Goal: Check status: Check status

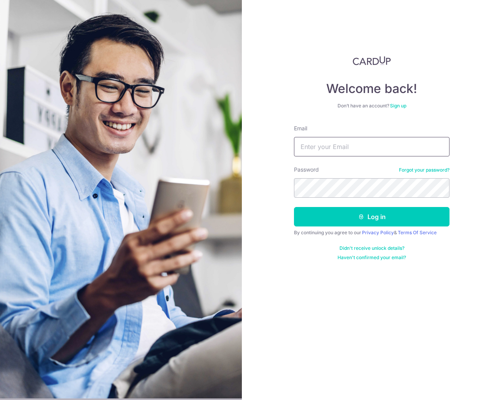
click at [336, 151] on input "Email" at bounding box center [372, 146] width 156 height 19
type input "[EMAIL_ADDRESS][DOMAIN_NAME]"
click at [294, 207] on button "Log in" at bounding box center [372, 216] width 156 height 19
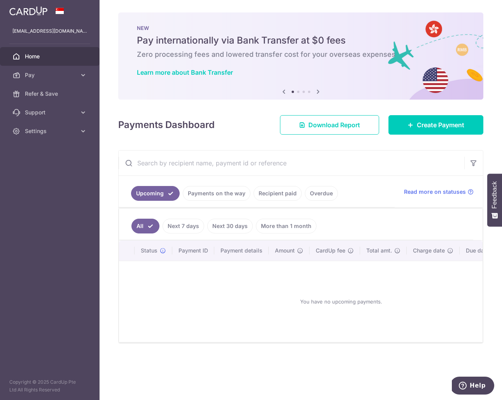
click at [170, 224] on link "Next 7 days" at bounding box center [184, 226] width 42 height 15
click at [220, 221] on link "Next 30 days" at bounding box center [230, 226] width 46 height 15
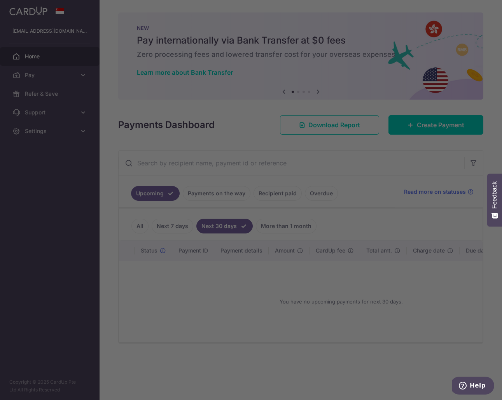
click at [222, 195] on div at bounding box center [253, 202] width 507 height 404
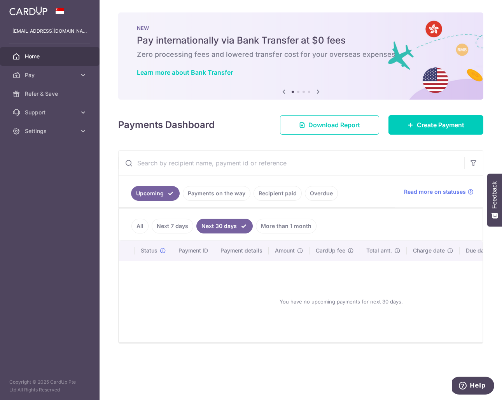
click at [211, 193] on link "Payments on the way" at bounding box center [217, 193] width 68 height 15
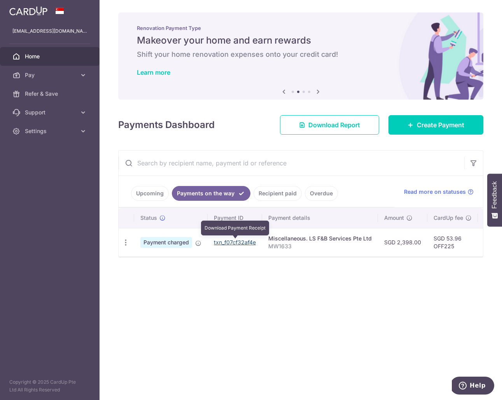
click at [245, 243] on link "txn_f07cf32af4e" at bounding box center [235, 242] width 42 height 7
